Goal: Task Accomplishment & Management: Use online tool/utility

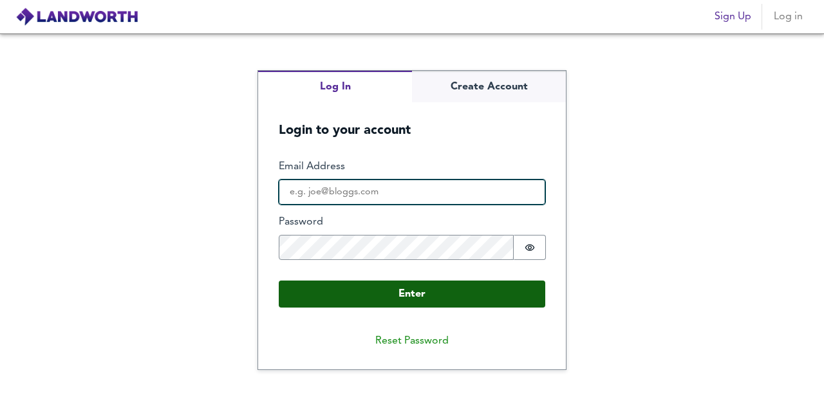
type input "[PERSON_NAME][EMAIL_ADDRESS][DOMAIN_NAME]"
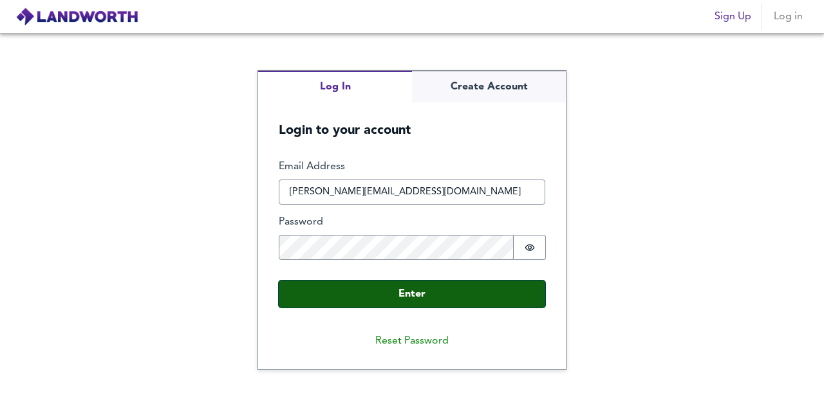
click at [449, 294] on button "Enter" at bounding box center [412, 294] width 266 height 27
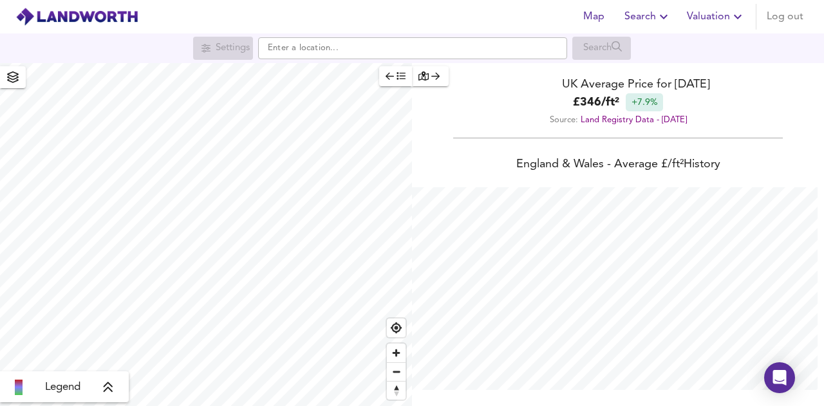
scroll to position [406, 824]
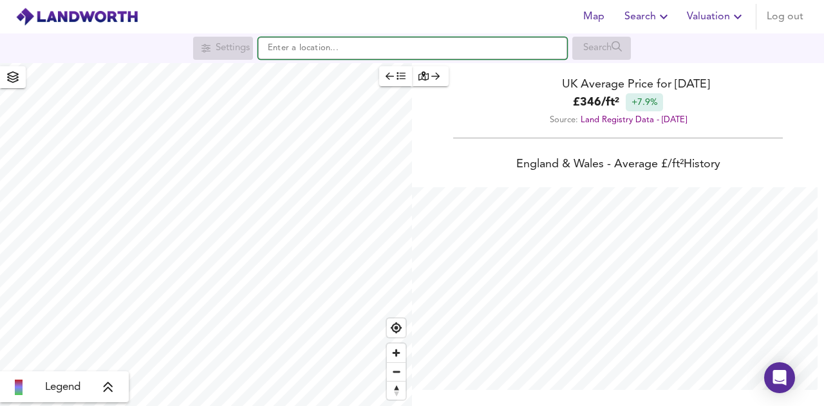
click at [406, 44] on input "text" at bounding box center [412, 48] width 309 height 22
paste input "EX39 5EZ"
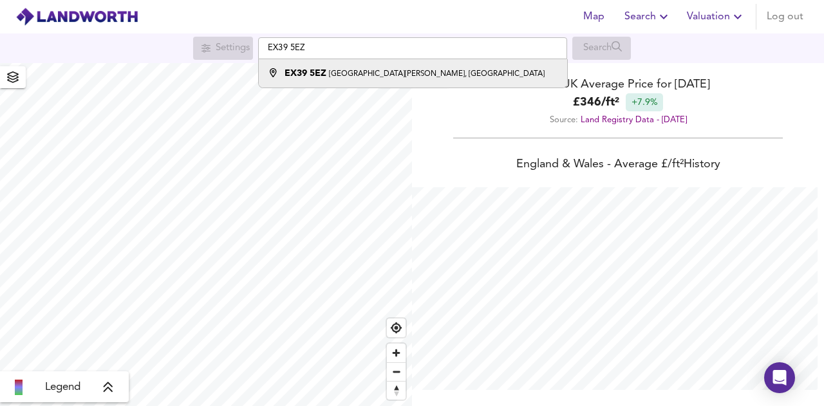
click at [398, 75] on small "[GEOGRAPHIC_DATA][PERSON_NAME], [GEOGRAPHIC_DATA]" at bounding box center [437, 74] width 216 height 8
type input "[STREET_ADDRESS][PERSON_NAME]"
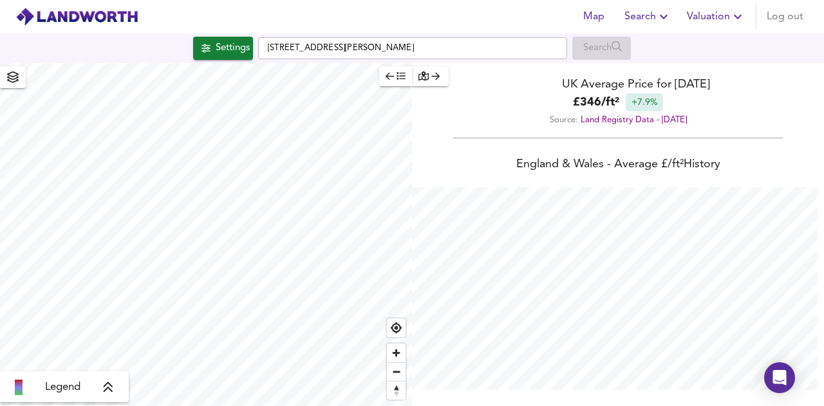
checkbox input "false"
checkbox input "true"
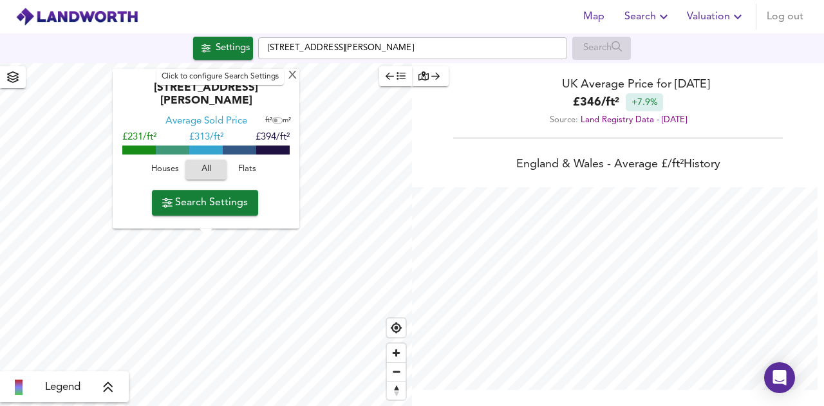
click at [220, 43] on div "Settings" at bounding box center [233, 48] width 34 height 17
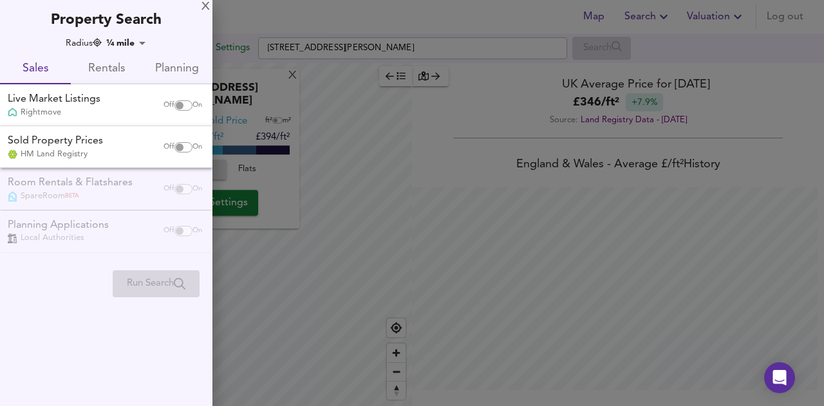
click at [116, 67] on span "Rentals" at bounding box center [106, 69] width 55 height 20
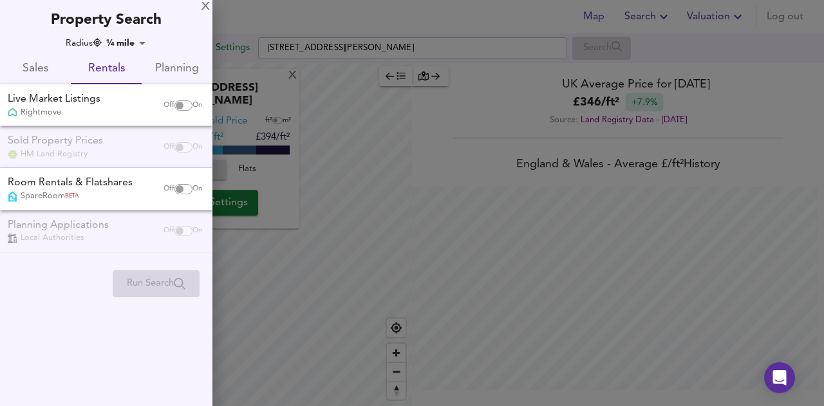
click at [192, 106] on span "On" at bounding box center [197, 105] width 10 height 10
checkbox input "true"
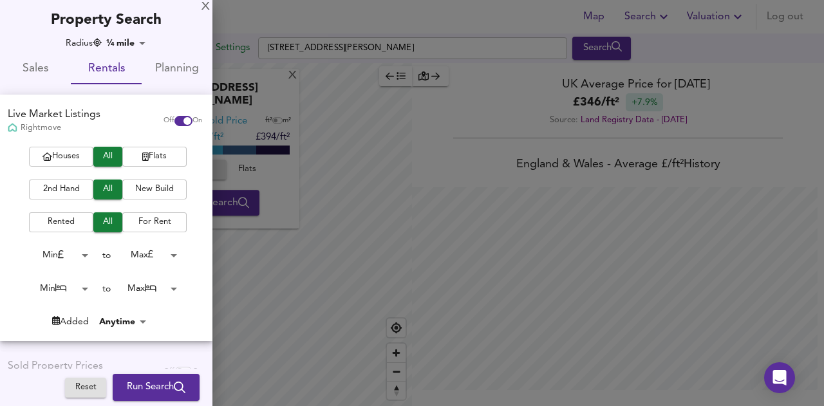
click at [67, 158] on span "Houses" at bounding box center [60, 156] width 51 height 15
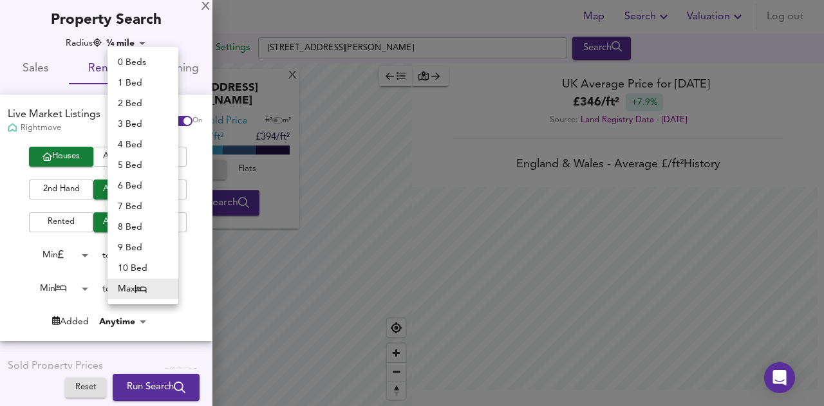
click at [151, 288] on body "Map Search Valuation Log out Settings [GEOGRAPHIC_DATA][PERSON_NAME] Search [GE…" at bounding box center [412, 203] width 824 height 406
click at [140, 104] on li "2 Bed" at bounding box center [142, 103] width 71 height 21
type input "2"
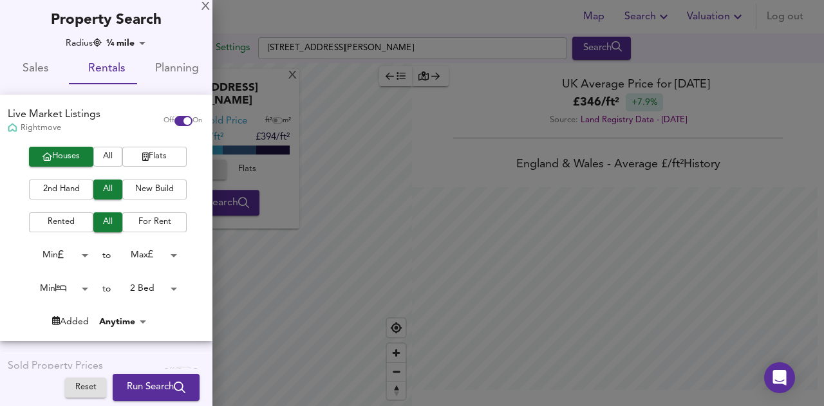
click at [75, 289] on body "Map Search Valuation Log out Settings [GEOGRAPHIC_DATA][PERSON_NAME] Search [GE…" at bounding box center [412, 203] width 824 height 406
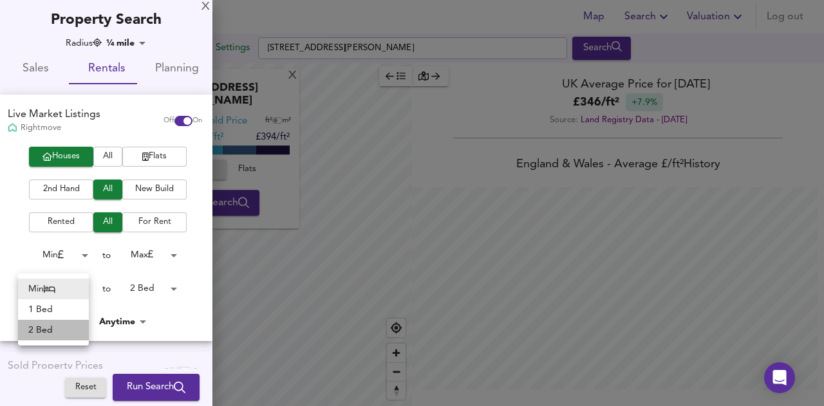
click at [51, 333] on li "2 Bed" at bounding box center [53, 330] width 71 height 21
type input "2"
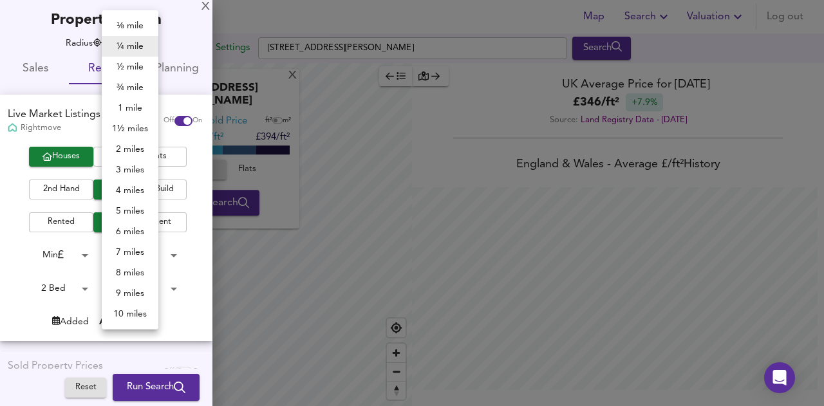
click at [135, 42] on body "Map Search Valuation Log out Settings [GEOGRAPHIC_DATA][PERSON_NAME] Search [GE…" at bounding box center [412, 203] width 824 height 406
click at [139, 102] on li "1 mile" at bounding box center [130, 108] width 57 height 21
type input "1609"
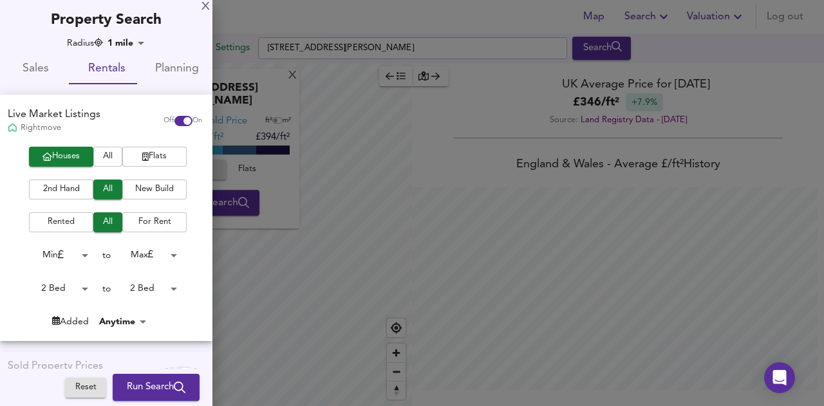
click at [138, 384] on span "Run Search" at bounding box center [156, 387] width 59 height 17
